Goal: Find contact information: Find contact information

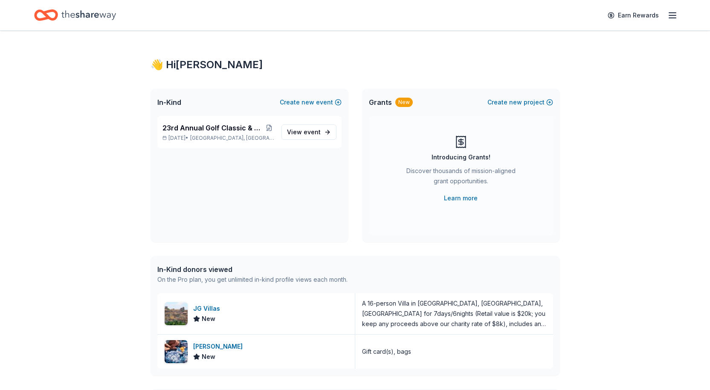
click at [671, 15] on line "button" at bounding box center [672, 15] width 7 height 0
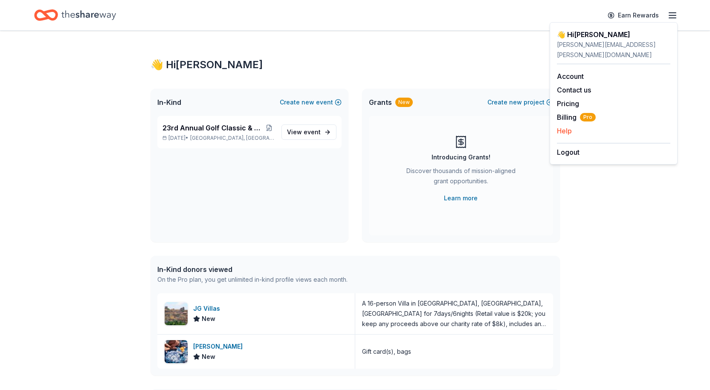
click at [570, 126] on button "Help" at bounding box center [564, 131] width 15 height 10
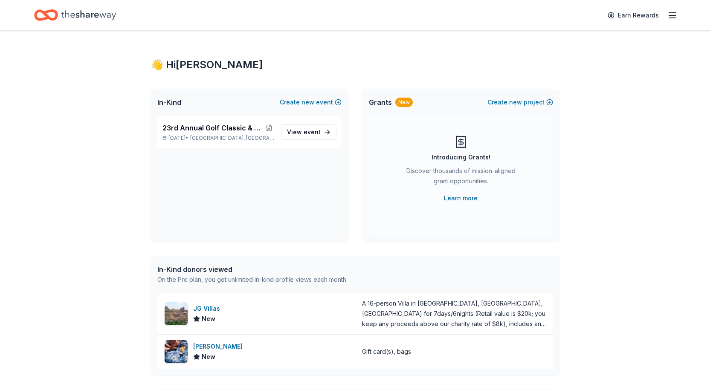
click at [677, 23] on div "Earn Rewards" at bounding box center [640, 15] width 75 height 20
click at [675, 15] on line "button" at bounding box center [672, 15] width 7 height 0
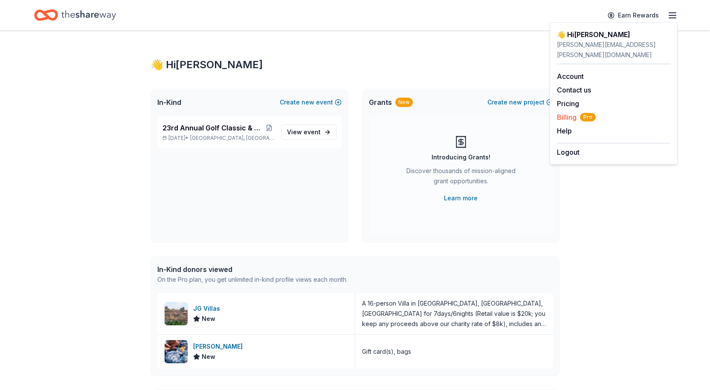
click at [573, 112] on span "Billing Pro" at bounding box center [576, 117] width 39 height 10
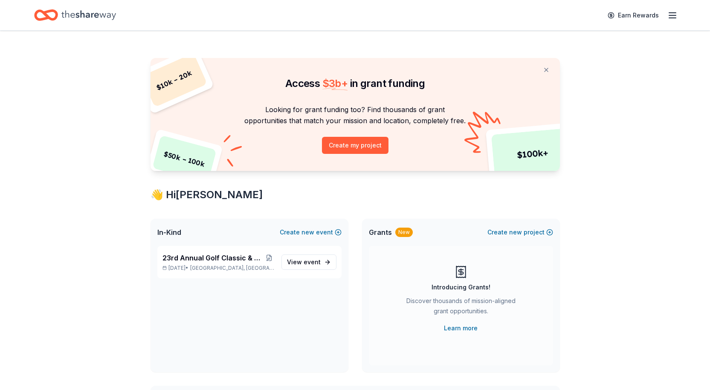
click at [668, 17] on icon "button" at bounding box center [673, 15] width 10 height 10
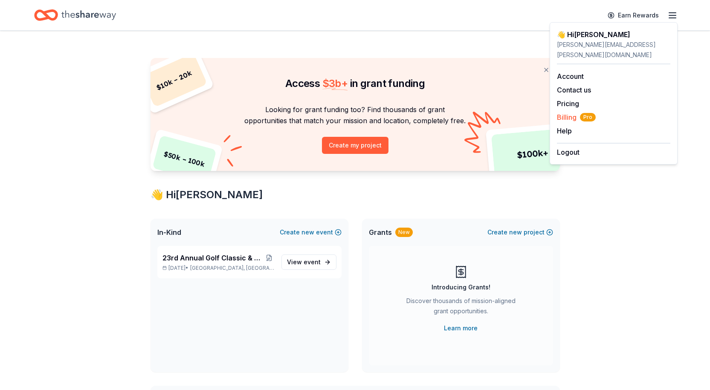
click at [573, 112] on span "Billing Pro" at bounding box center [576, 117] width 39 height 10
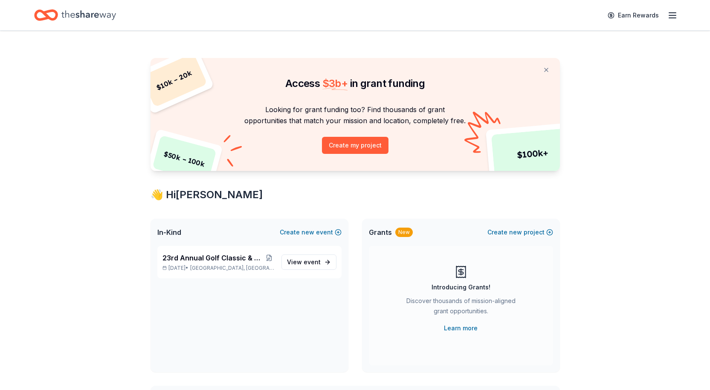
click at [670, 14] on icon "button" at bounding box center [673, 15] width 10 height 10
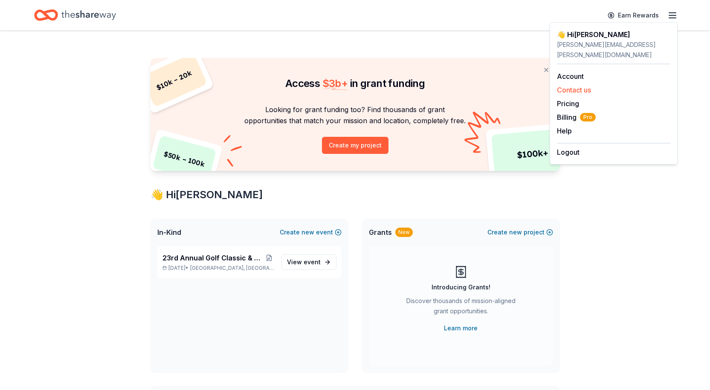
click at [577, 85] on button "Contact us" at bounding box center [574, 90] width 34 height 10
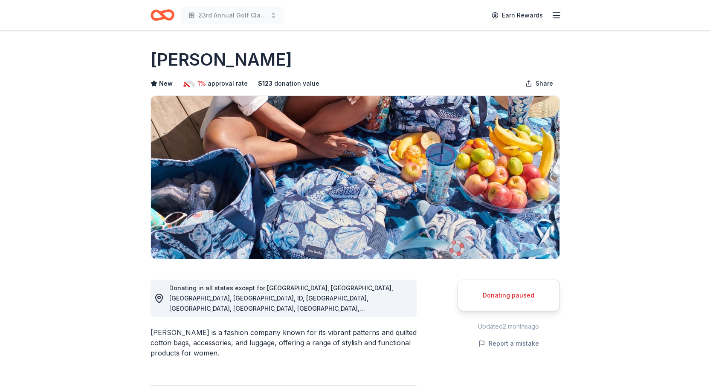
scroll to position [881, 0]
